Goal: Transaction & Acquisition: Purchase product/service

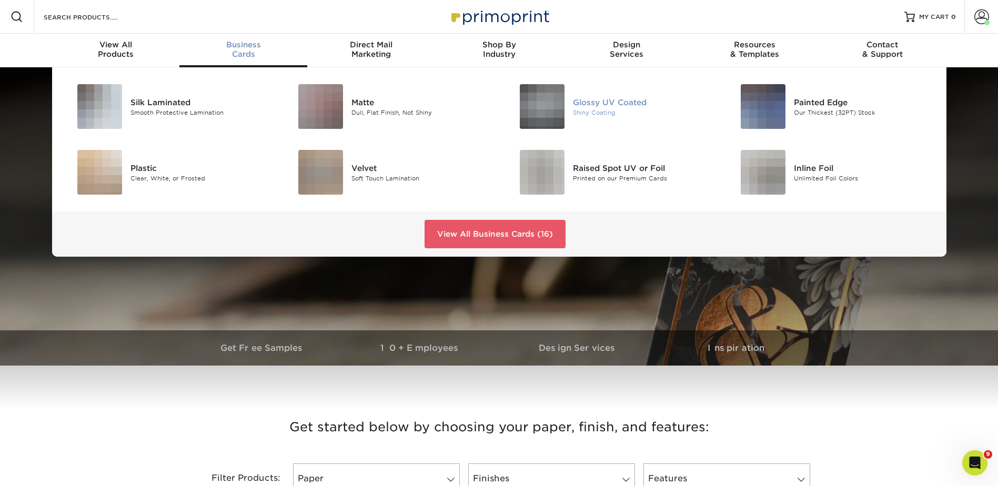
click at [602, 99] on div "Glossy UV Coated" at bounding box center [642, 102] width 139 height 12
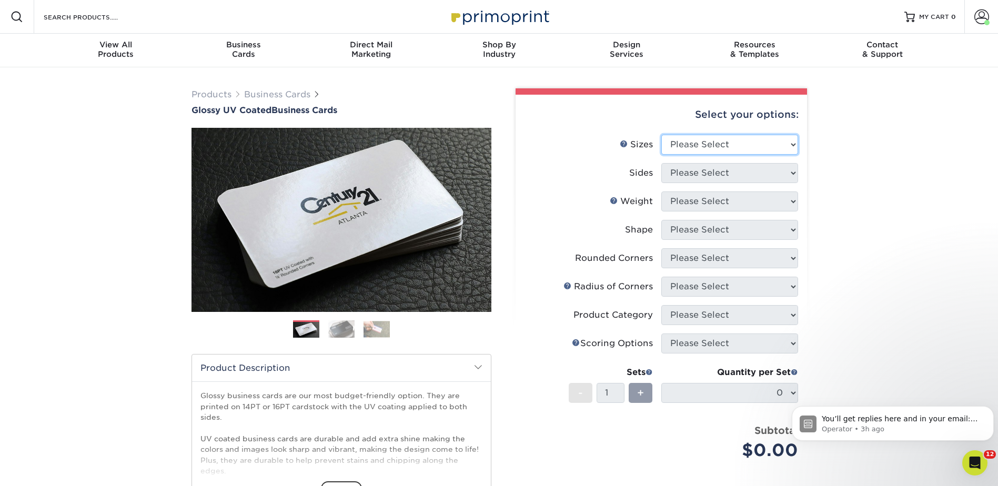
click at [685, 137] on select "Please Select 1.5" x 3.5" - Mini 1.75" x 3.5" - Mini 2" x 2" - Square 2" x 3" -…" at bounding box center [729, 145] width 137 height 20
click at [688, 147] on select "Please Select 1.5" x 3.5" - Mini 1.75" x 3.5" - Mini 2" x 2" - Square 2" x 3" -…" at bounding box center [729, 145] width 137 height 20
click at [695, 143] on select "Please Select 1.5" x 3.5" - Mini 1.75" x 3.5" - Mini 2" x 2" - Square 2" x 3" -…" at bounding box center [729, 145] width 137 height 20
select select "2.12x3.38"
click at [661, 135] on select "Please Select 1.5" x 3.5" - Mini 1.75" x 3.5" - Mini 2" x 2" - Square 2" x 3" -…" at bounding box center [729, 145] width 137 height 20
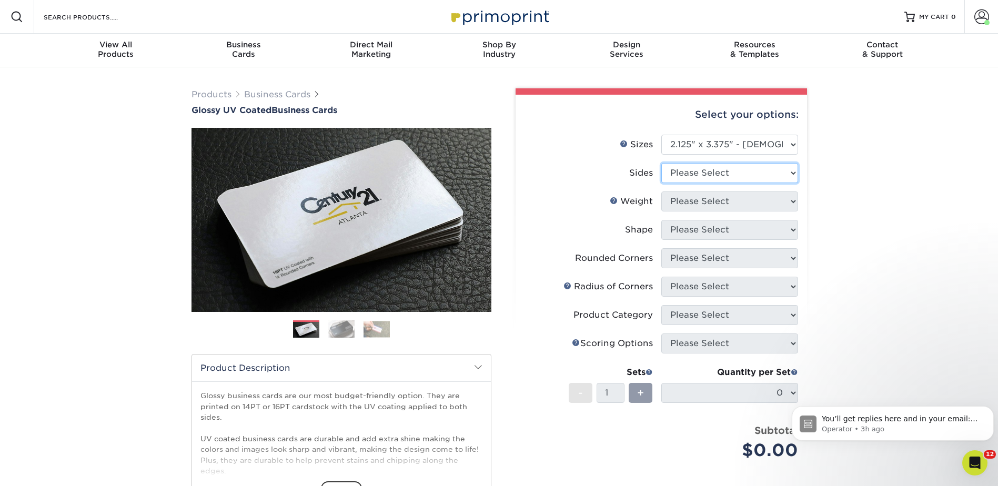
drag, startPoint x: 680, startPoint y: 176, endPoint x: 682, endPoint y: 183, distance: 7.2
click at [680, 176] on select "Please Select Print Both Sides Print Front Only" at bounding box center [729, 173] width 137 height 20
select select "13abbda7-1d64-4f25-8bb2-c179b224825d"
click at [661, 163] on select "Please Select Print Both Sides Print Front Only" at bounding box center [729, 173] width 137 height 20
drag, startPoint x: 683, startPoint y: 195, endPoint x: 685, endPoint y: 208, distance: 13.2
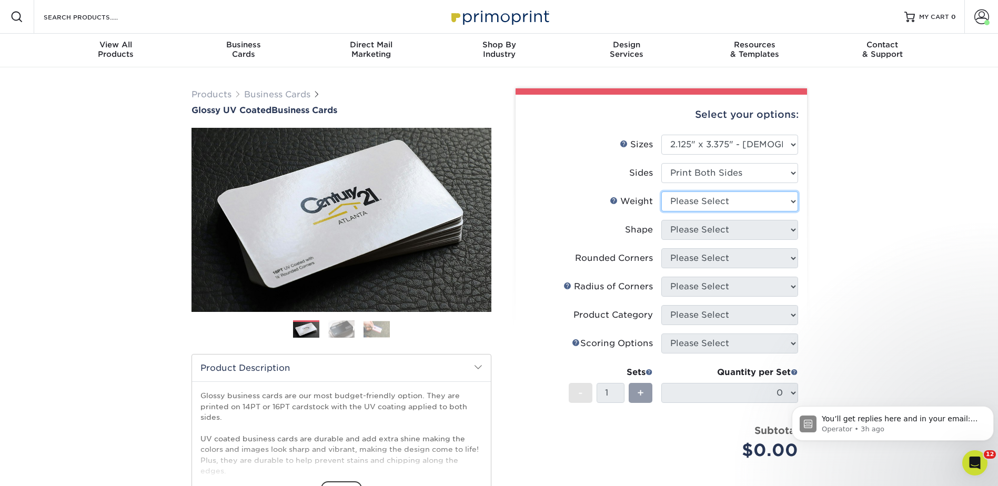
click at [683, 195] on select "Please Select 14PT 16PT" at bounding box center [729, 202] width 137 height 20
select select "16PT"
click at [661, 192] on select "Please Select 14PT 16PT" at bounding box center [729, 202] width 137 height 20
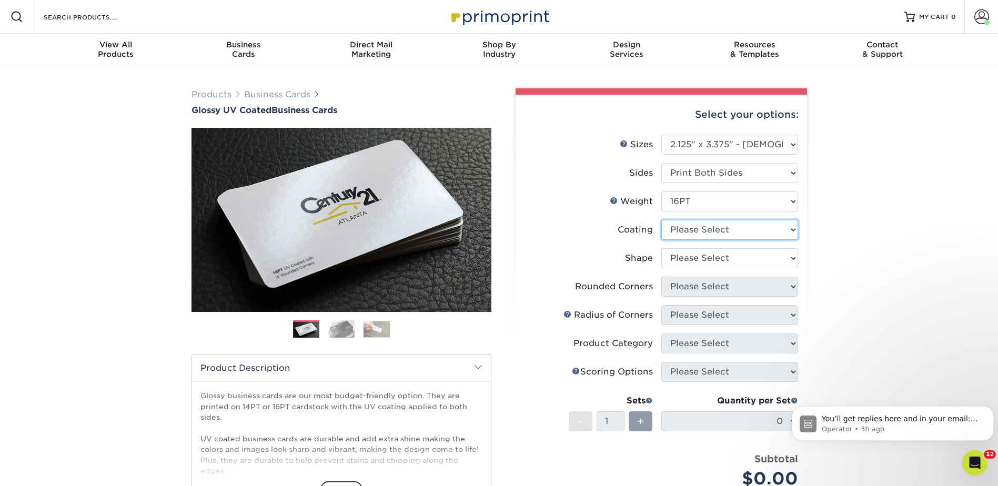
drag, startPoint x: 679, startPoint y: 231, endPoint x: 685, endPoint y: 240, distance: 10.7
click at [679, 231] on select at bounding box center [729, 230] width 137 height 20
click at [661, 220] on select at bounding box center [729, 230] width 137 height 20
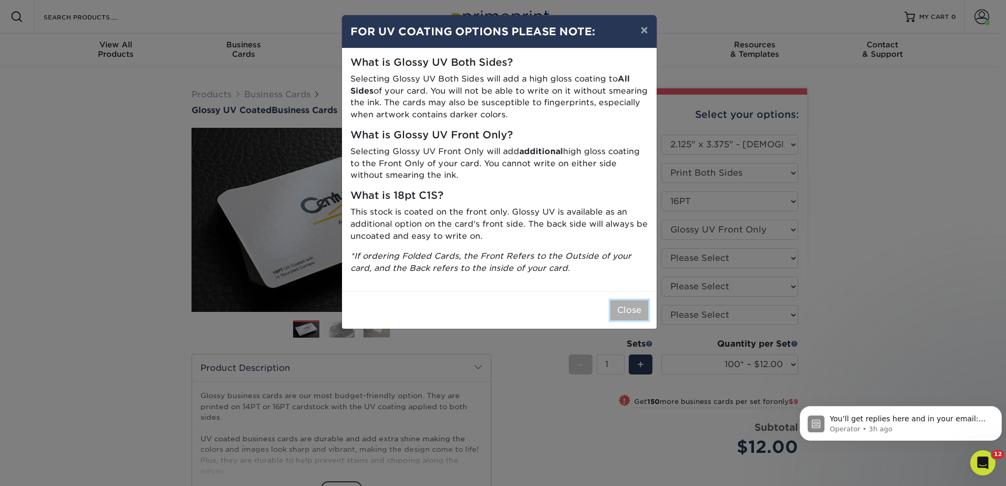
click at [623, 315] on button "Close" at bounding box center [629, 310] width 38 height 20
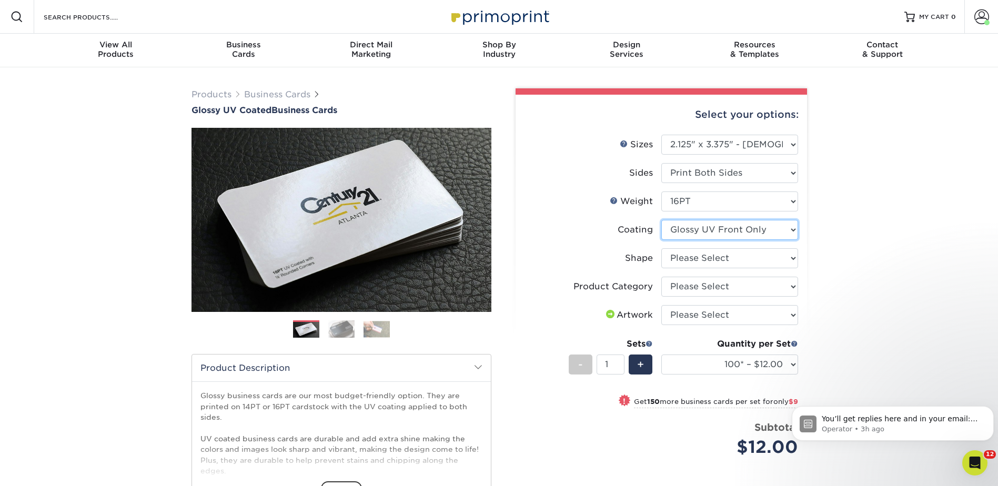
drag, startPoint x: 674, startPoint y: 225, endPoint x: 682, endPoint y: 229, distance: 9.4
click at [674, 225] on select at bounding box center [729, 230] width 137 height 20
select select "ae367451-b2b8-45df-a344-0f05b6a12993"
click at [661, 220] on select at bounding box center [729, 230] width 137 height 20
select select
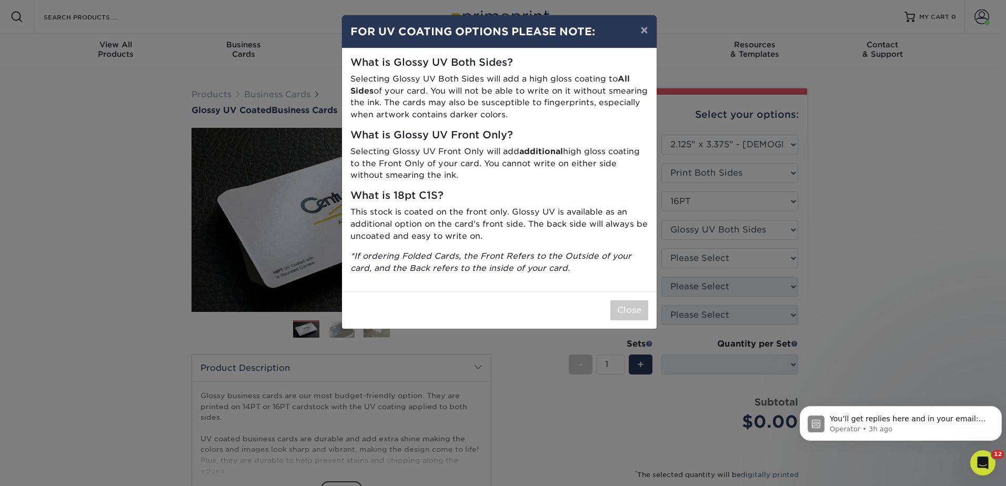
click at [685, 255] on div "× FOR UV COATING OPTIONS PLEASE NOTE: What is Glossy UV Both Sides? Selecting G…" at bounding box center [503, 243] width 1006 height 486
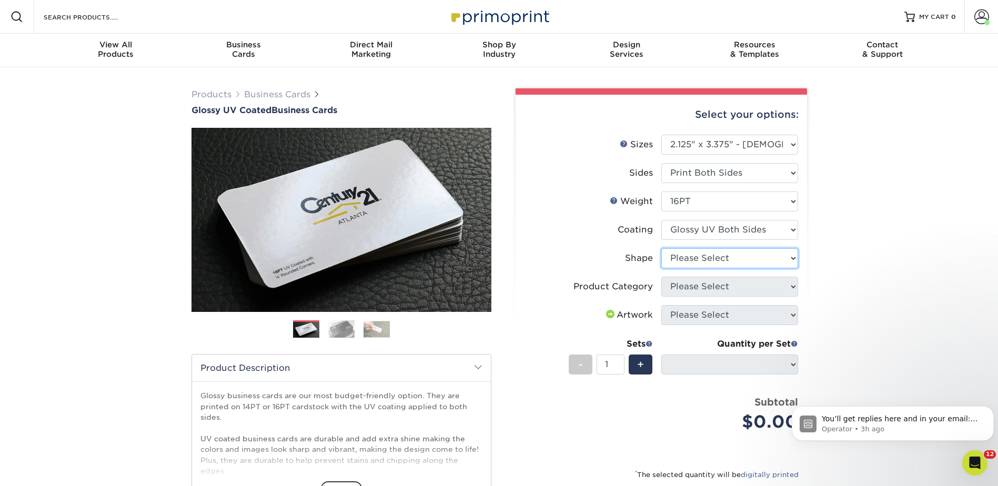
drag, startPoint x: 705, startPoint y: 256, endPoint x: 705, endPoint y: 266, distance: 10.5
click at [705, 256] on select "Please Select Standard" at bounding box center [729, 258] width 137 height 20
select select "standard"
click at [661, 248] on select "Please Select Standard" at bounding box center [729, 258] width 137 height 20
select select
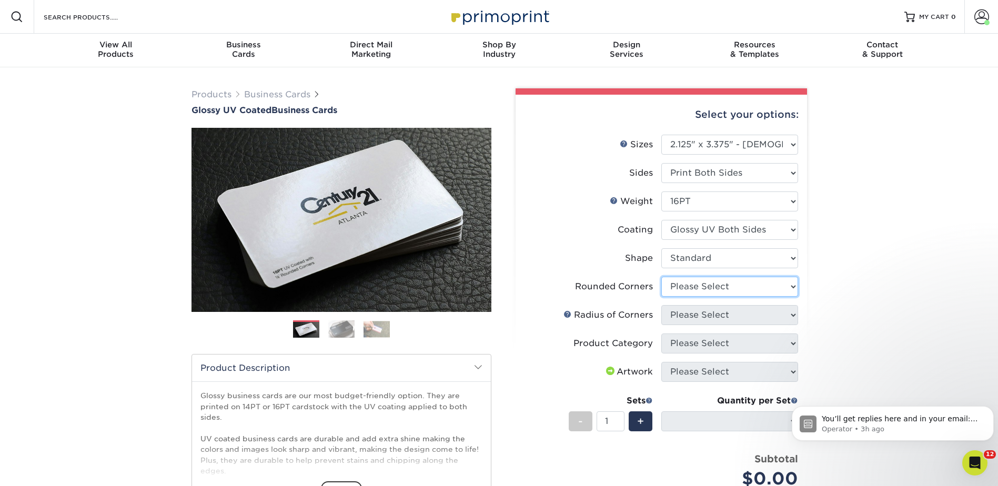
click at [691, 281] on select "Please Select Yes - Round 2 Corners Yes - Round 4 Corners No" at bounding box center [729, 287] width 137 height 20
select select "7672df9e-0e0a-464d-8e1f-920c575e4da3"
click at [661, 277] on select "Please Select Yes - Round 2 Corners Yes - Round 4 Corners No" at bounding box center [729, 287] width 137 height 20
select select "-1"
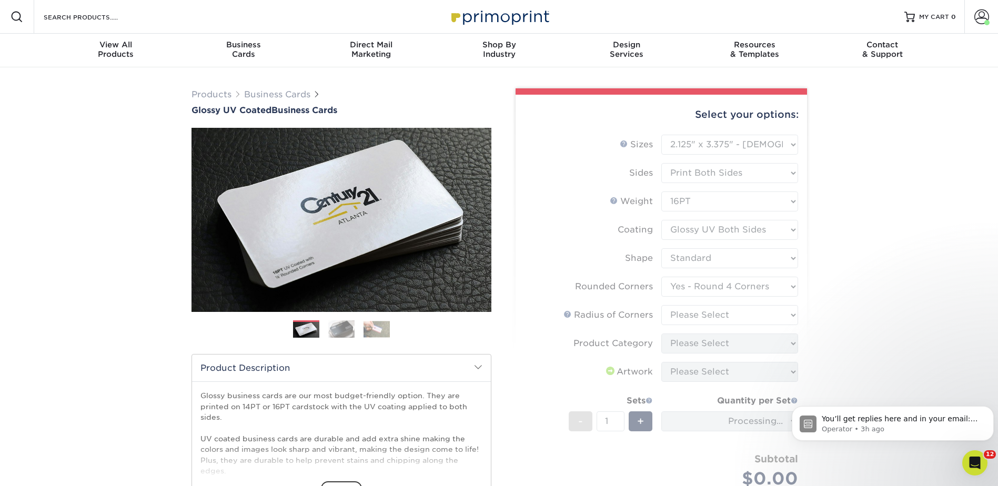
click at [686, 314] on form "Sizes Help Sizes Please Select 1.5" x 3.5" - Mini 1.75" x 3.5" - Mini 2" x 2" -…" at bounding box center [661, 324] width 275 height 378
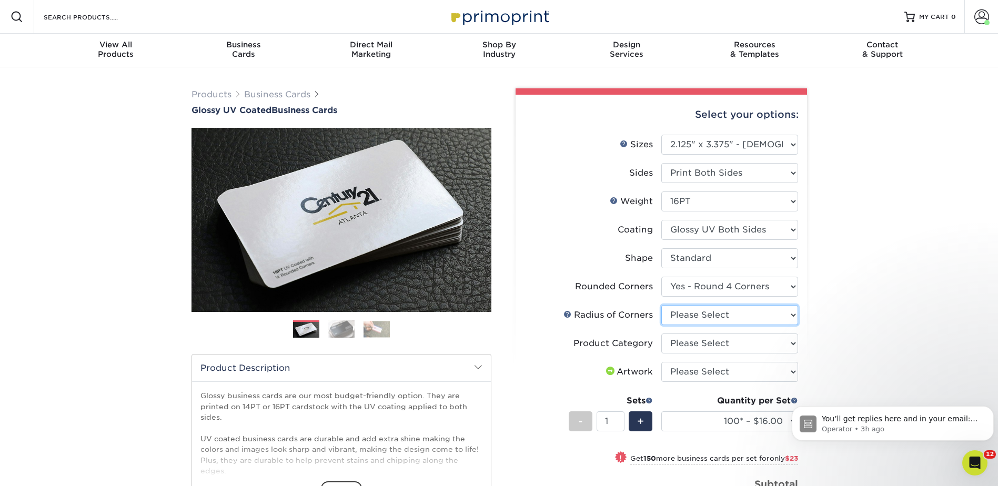
drag, startPoint x: 691, startPoint y: 317, endPoint x: 699, endPoint y: 326, distance: 11.9
click at [691, 317] on select "Please Select Rounded 1/8" Rounded 1/4"" at bounding box center [729, 315] width 137 height 20
select select "479fbfe7-6a0c-4895-8c9a-81739b7486c9"
click at [661, 305] on select "Please Select Rounded 1/8" Rounded 1/4"" at bounding box center [729, 315] width 137 height 20
drag, startPoint x: 700, startPoint y: 340, endPoint x: 700, endPoint y: 353, distance: 12.1
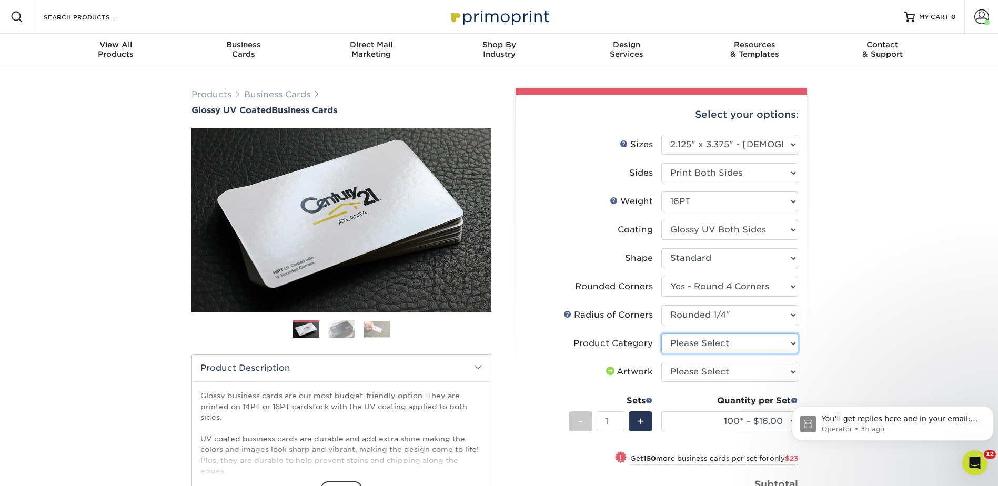
click at [700, 340] on select "Please Select Business Cards" at bounding box center [729, 344] width 137 height 20
select select "3b5148f1-0588-4f88-a218-97bcfdce65c1"
click at [661, 334] on select "Please Select Business Cards" at bounding box center [729, 344] width 137 height 20
click at [696, 373] on select "Please Select I will upload files I need a design - $100" at bounding box center [729, 372] width 137 height 20
select select "upload"
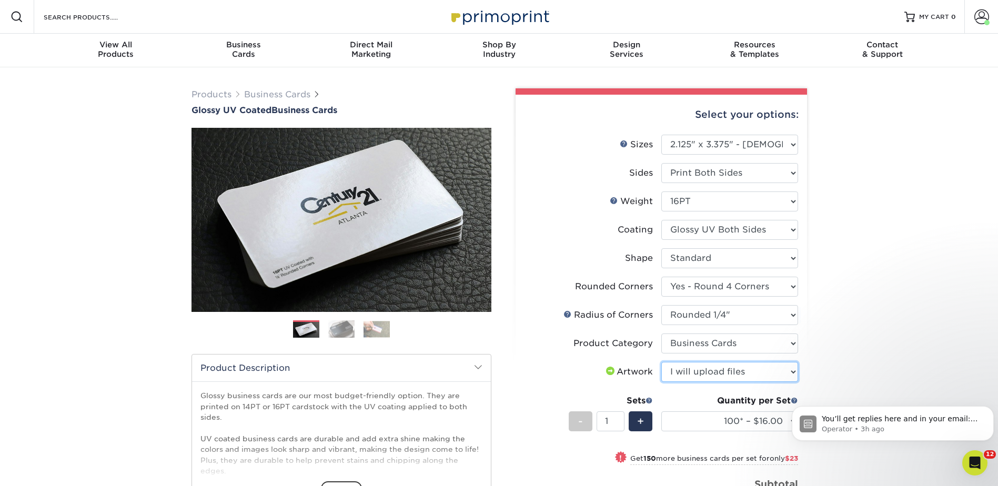
click at [661, 362] on select "Please Select I will upload files I need a design - $100" at bounding box center [729, 372] width 137 height 20
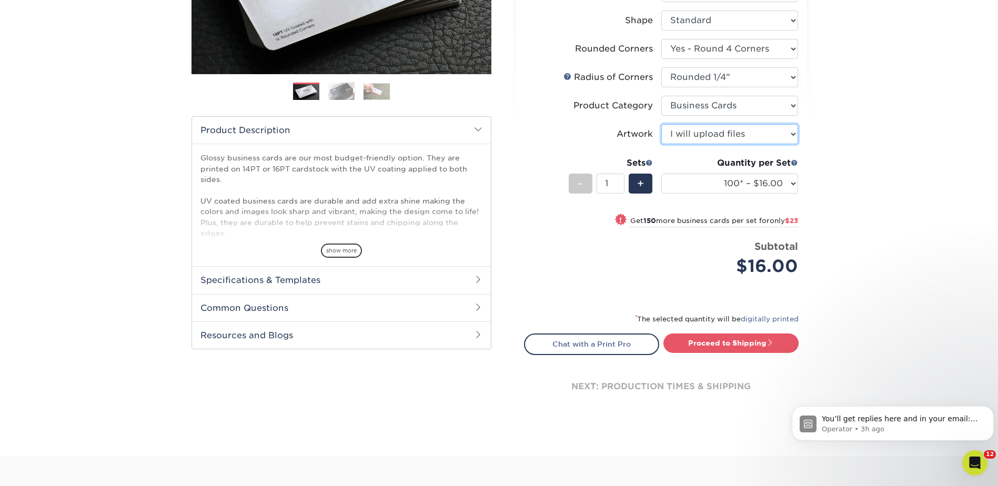
scroll to position [263, 0]
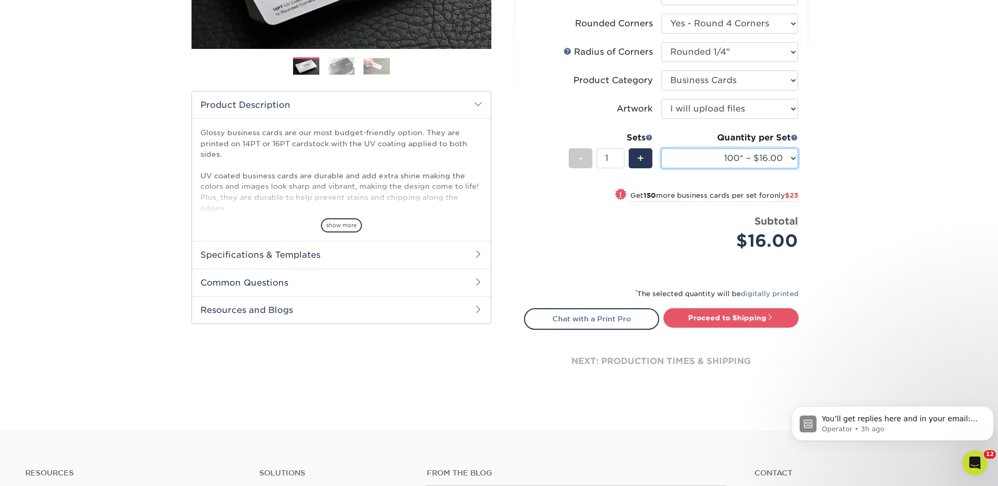
click at [726, 159] on select "100* – $16.00 250* – $39.00 500 – $77.00 1000 – $94.00 2500 – $173.00 5000 – $2…" at bounding box center [729, 158] width 137 height 20
click at [833, 120] on div "Products Business Cards Glossy UV Coated Business Cards Previous Next" at bounding box center [499, 117] width 998 height 627
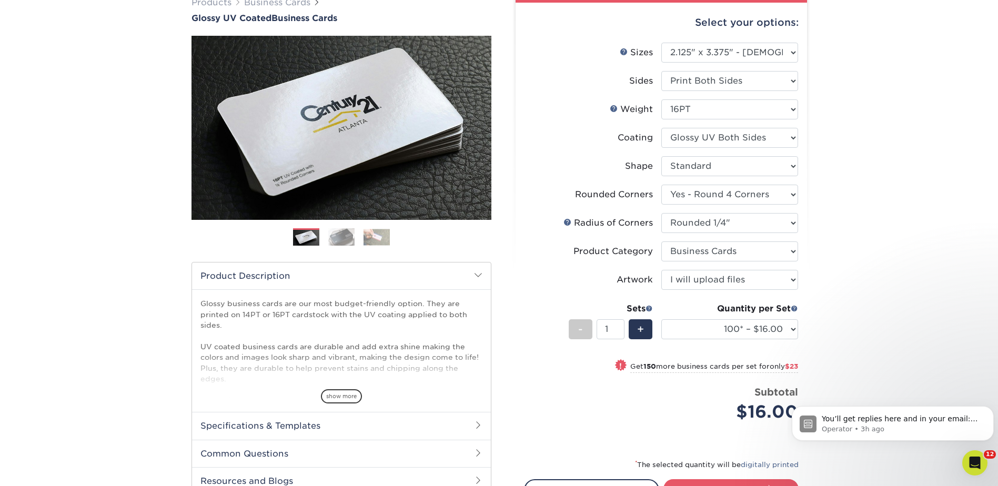
scroll to position [0, 0]
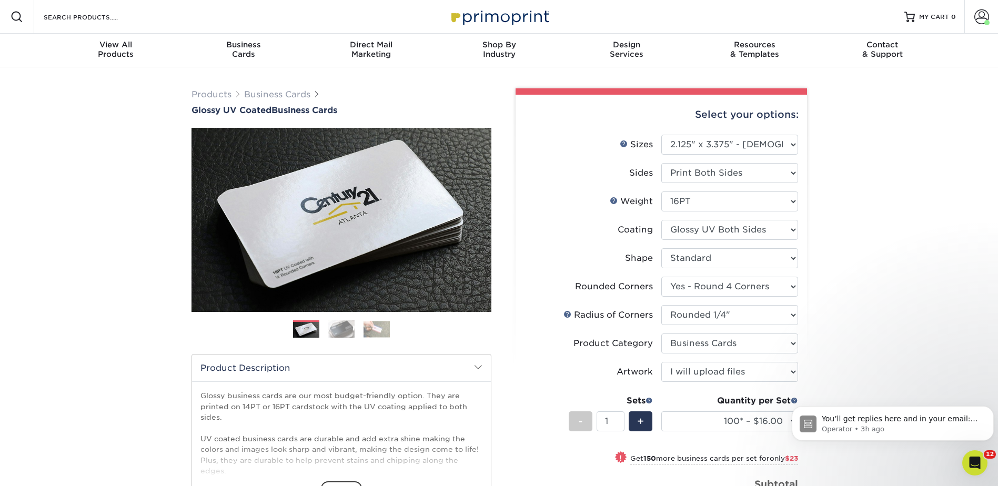
click at [840, 223] on div "Products Business Cards Glossy UV Coated Business Cards Previous Next" at bounding box center [499, 380] width 998 height 627
